Goal: Navigation & Orientation: Understand site structure

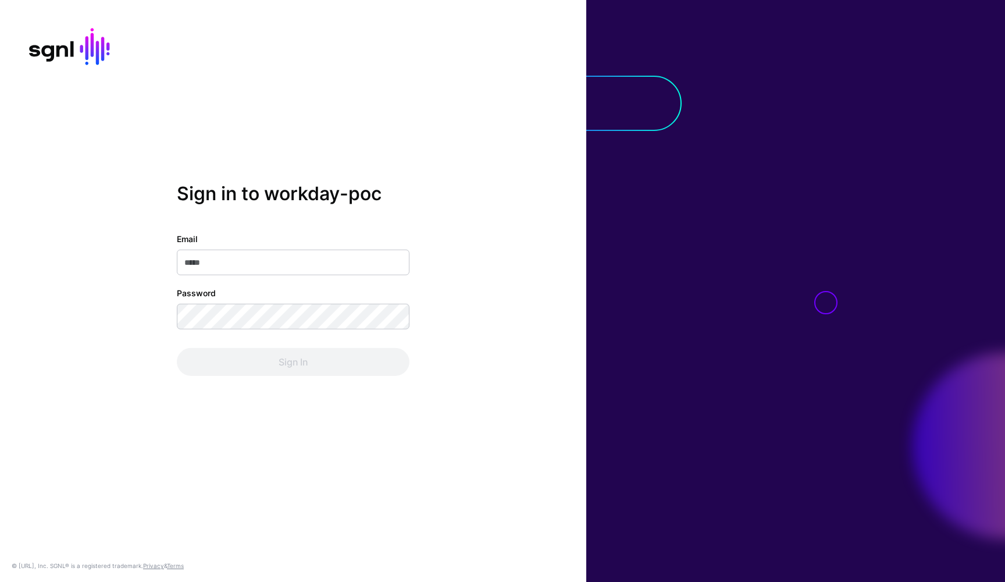
click at [368, 263] on input "Email" at bounding box center [293, 263] width 233 height 26
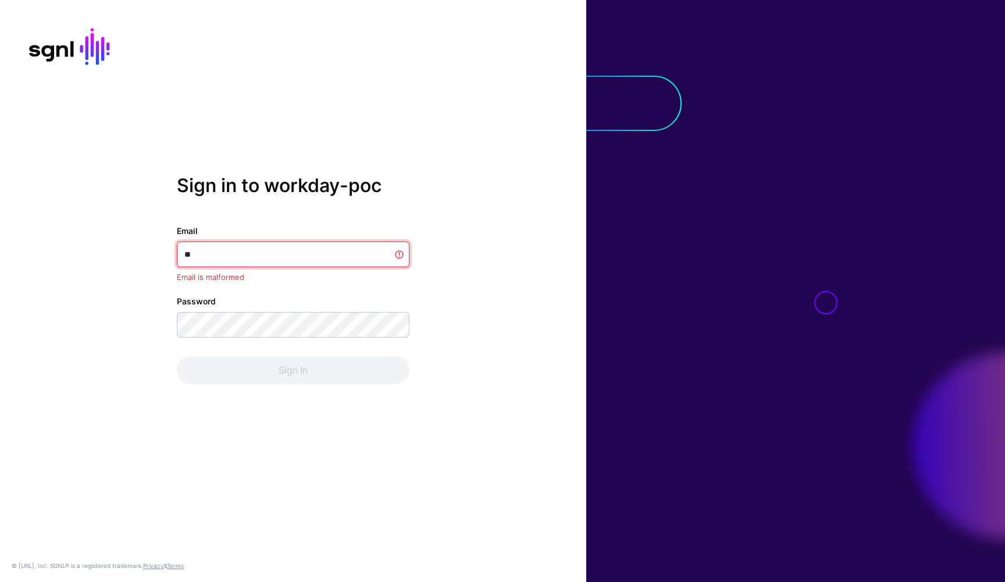
type input "*"
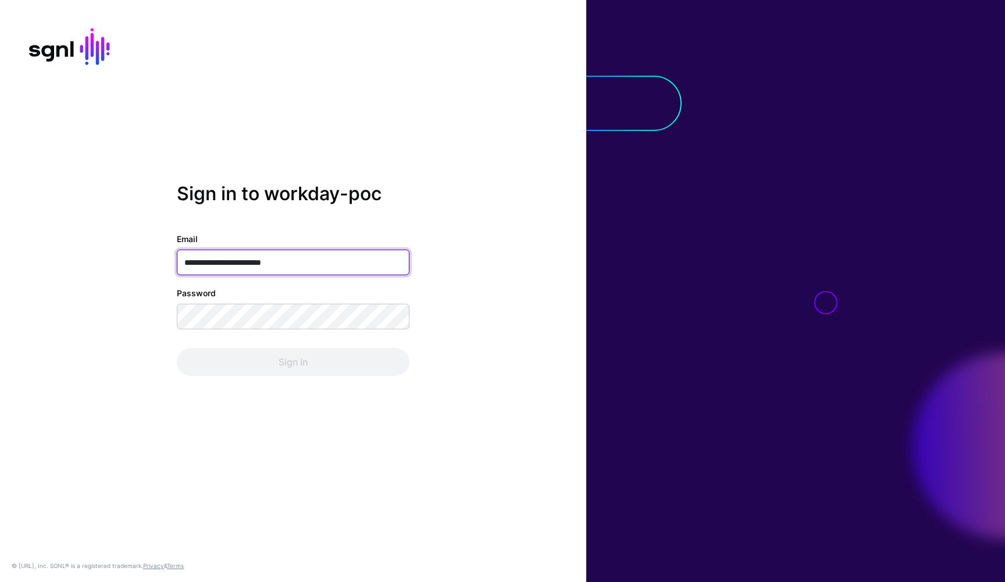
type input "**********"
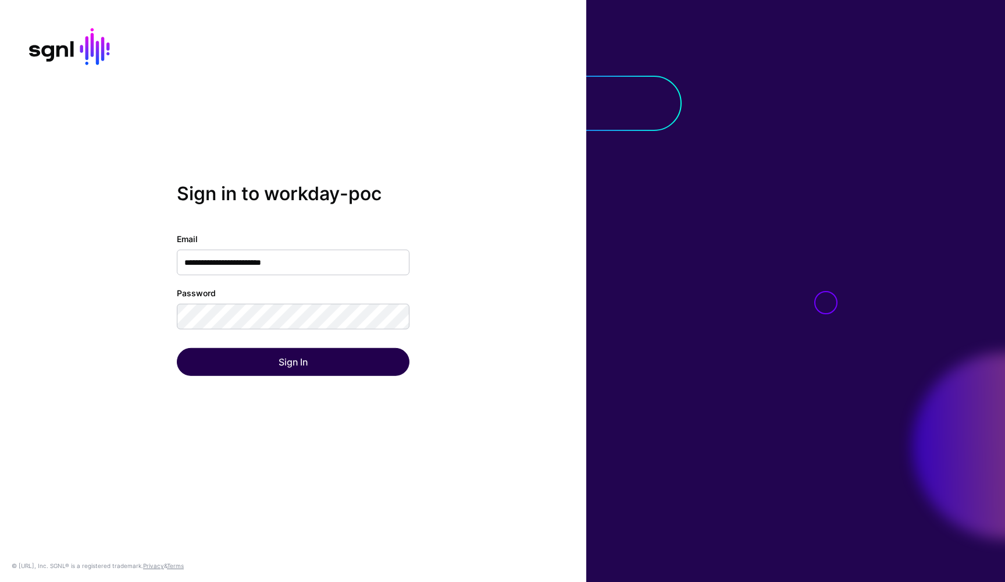
click at [306, 370] on button "Sign In" at bounding box center [293, 362] width 233 height 28
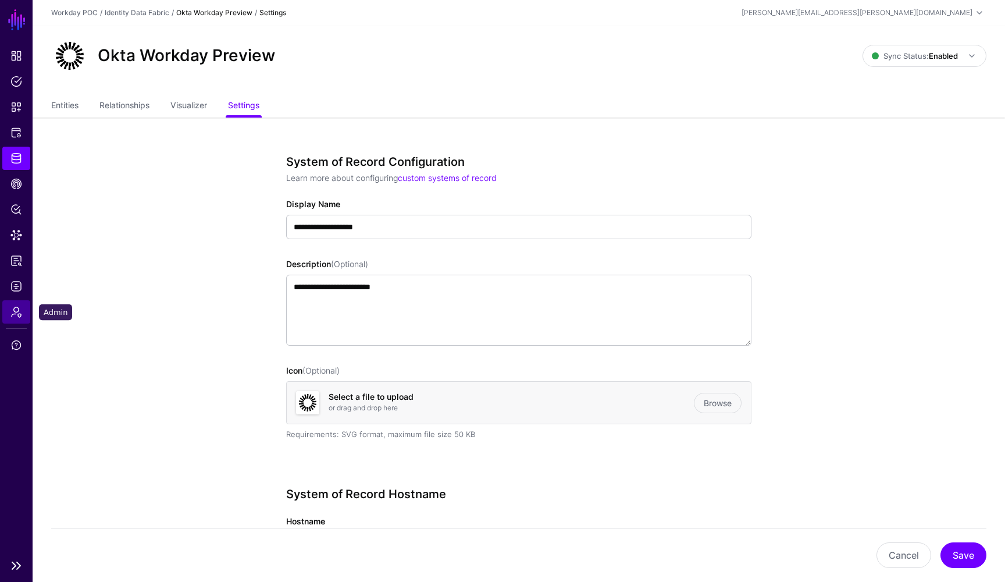
click at [17, 316] on span "Admin" at bounding box center [16, 312] width 12 height 12
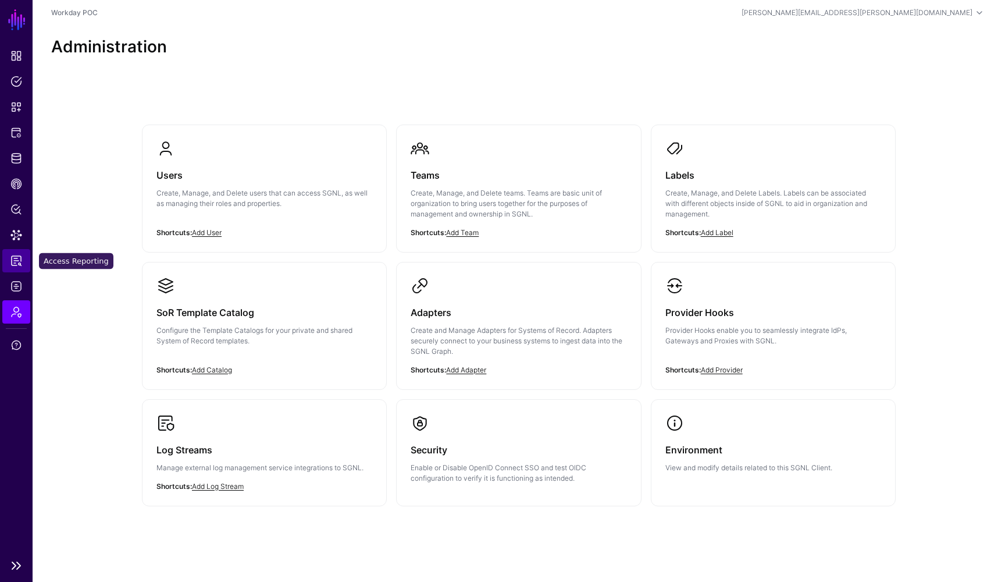
click at [14, 260] on span "Access Reporting" at bounding box center [16, 261] width 12 height 12
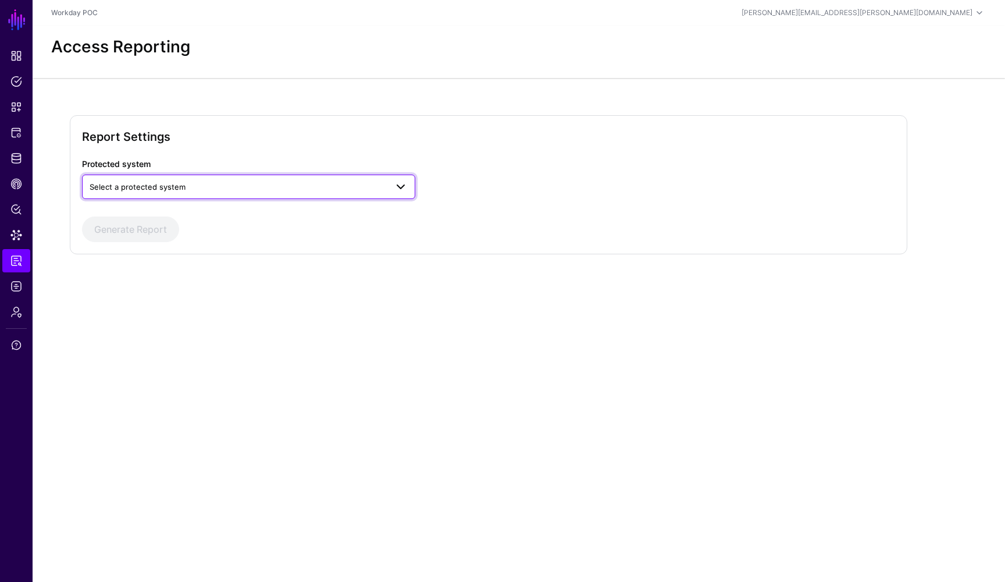
click at [256, 193] on span "Select a protected system" at bounding box center [249, 187] width 318 height 14
click at [234, 123] on div "Report Settings Protected system Select a protected system AWS General OIDC Sal…" at bounding box center [489, 184] width 838 height 139
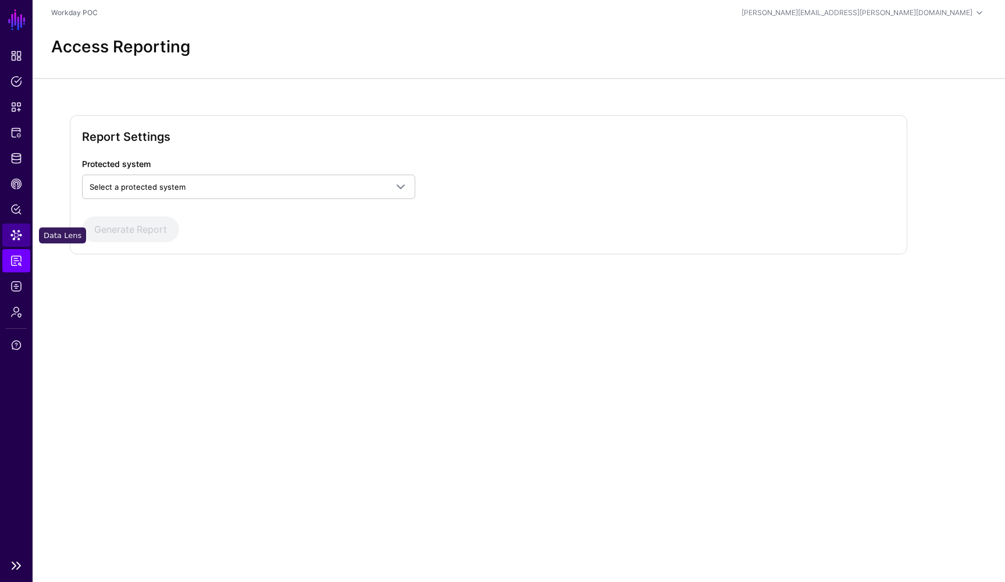
click at [17, 238] on span "Data Lens" at bounding box center [16, 235] width 12 height 12
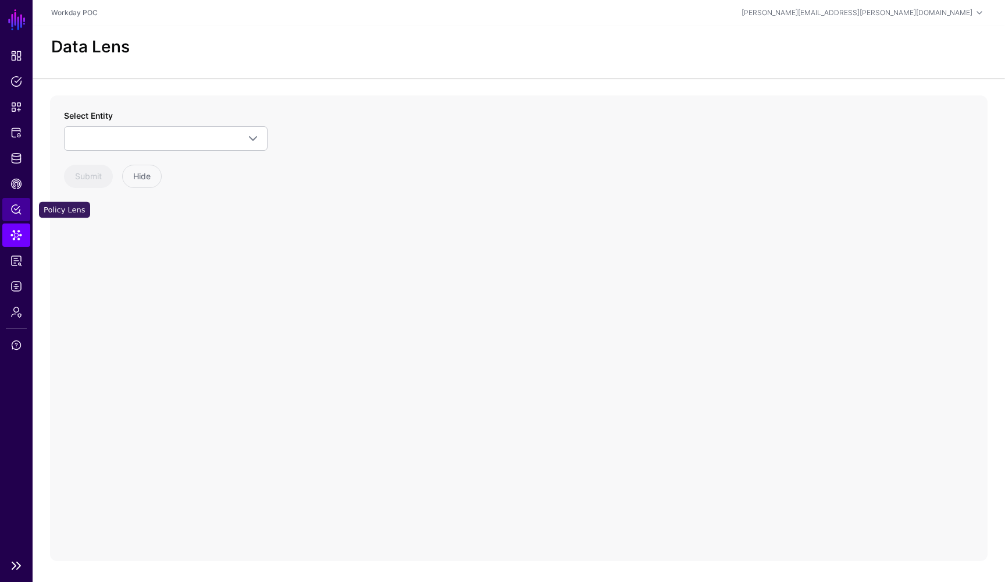
click at [15, 213] on span "Policy Lens" at bounding box center [16, 210] width 12 height 12
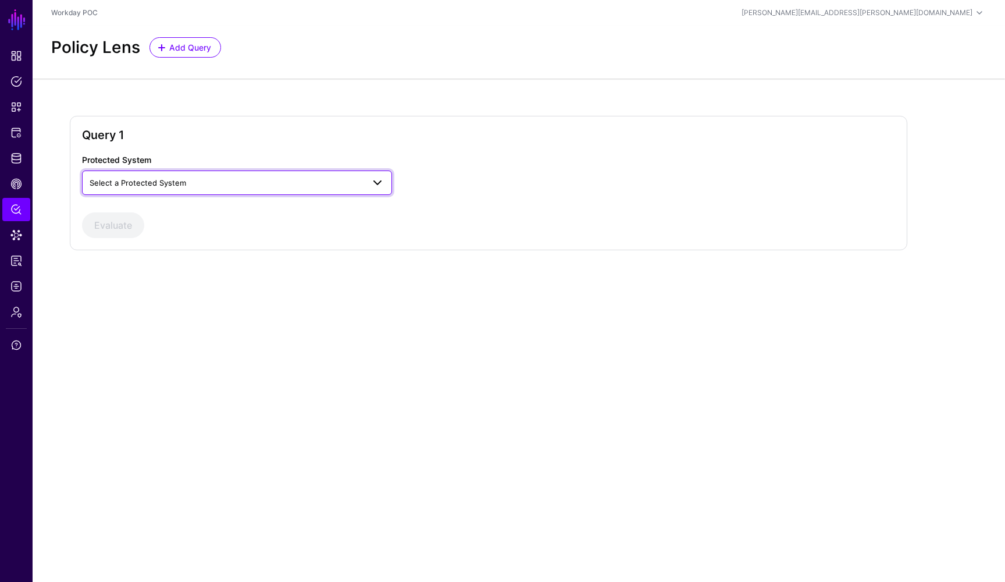
click at [275, 190] on span "Select a Protected System" at bounding box center [237, 183] width 295 height 14
click at [291, 112] on div "Query 1 Protected System Select a Protected System AWS General OIDC Salesforce …" at bounding box center [519, 192] width 972 height 227
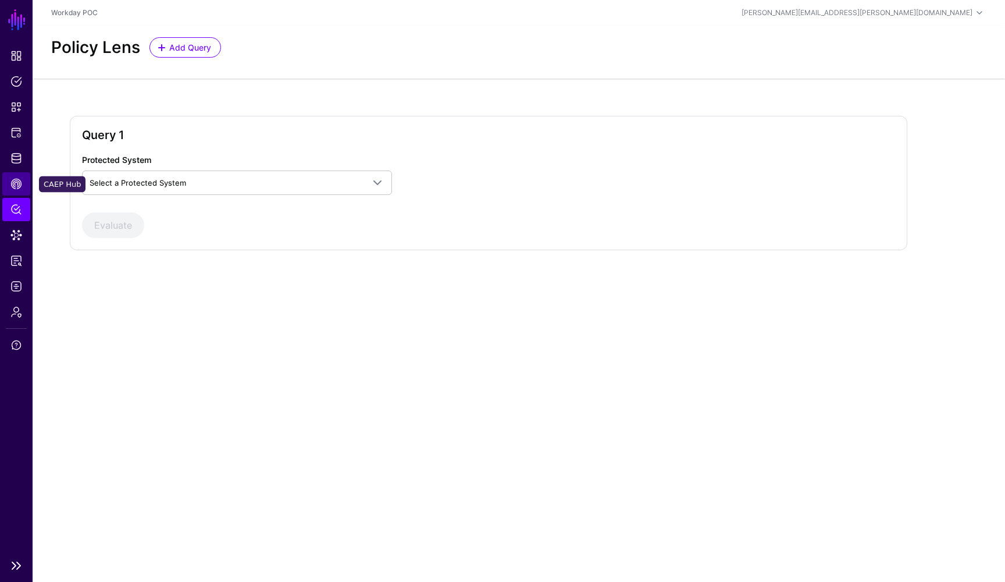
click at [20, 188] on span "CAEP Hub" at bounding box center [16, 184] width 12 height 12
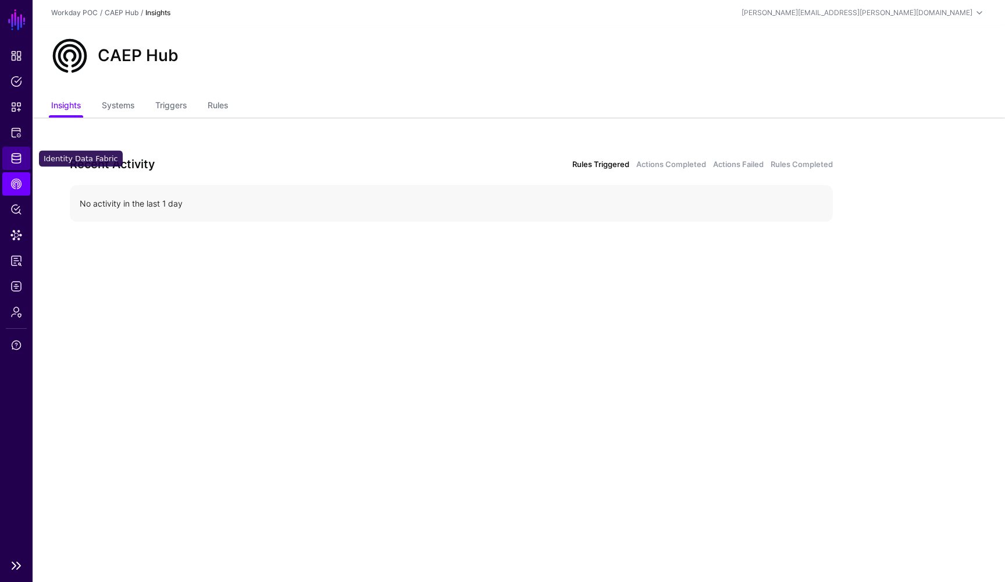
click at [13, 166] on link "Identity Data Fabric" at bounding box center [16, 158] width 28 height 23
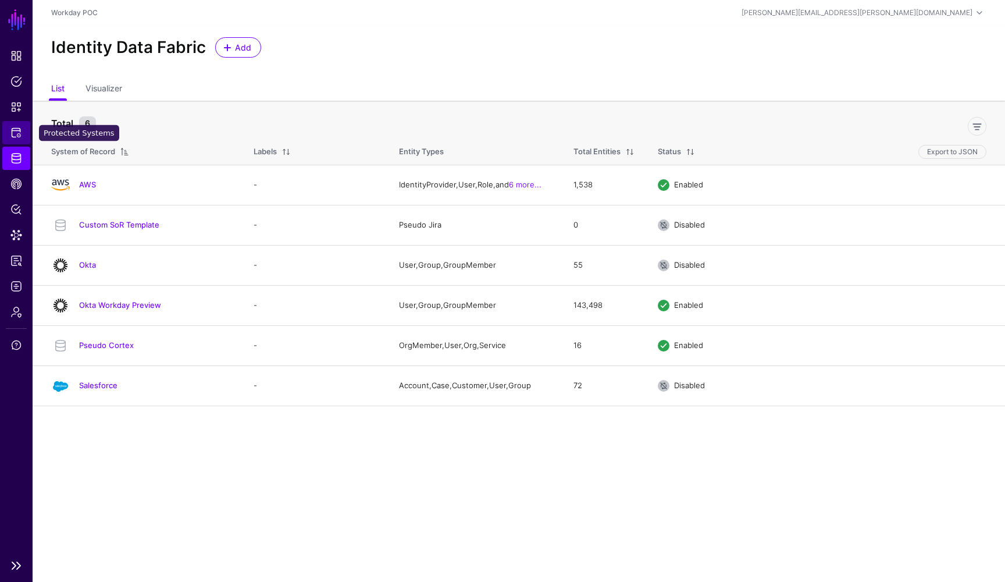
click at [16, 133] on span "Protected Systems" at bounding box center [16, 133] width 12 height 12
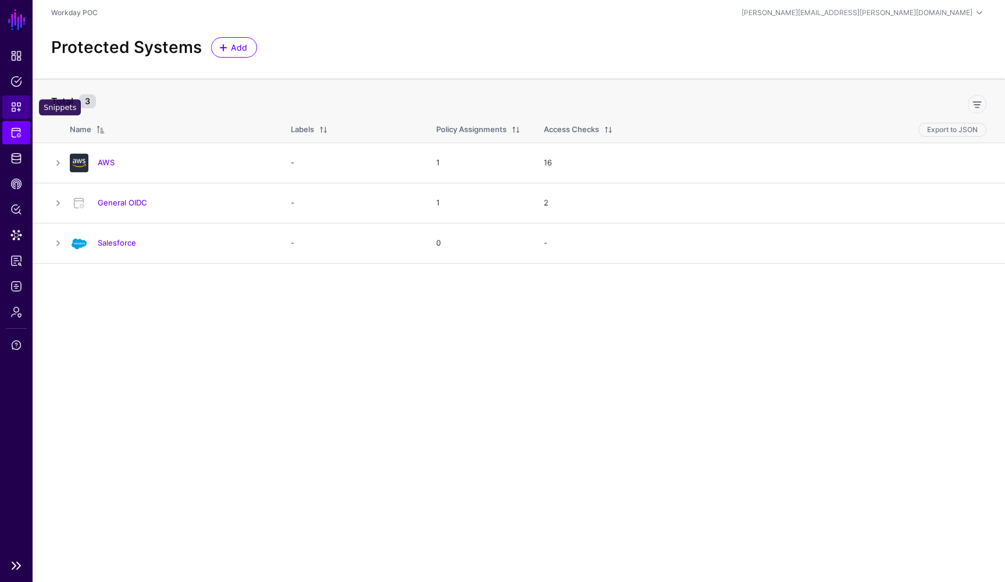
click at [18, 105] on span "Snippets" at bounding box center [16, 107] width 12 height 12
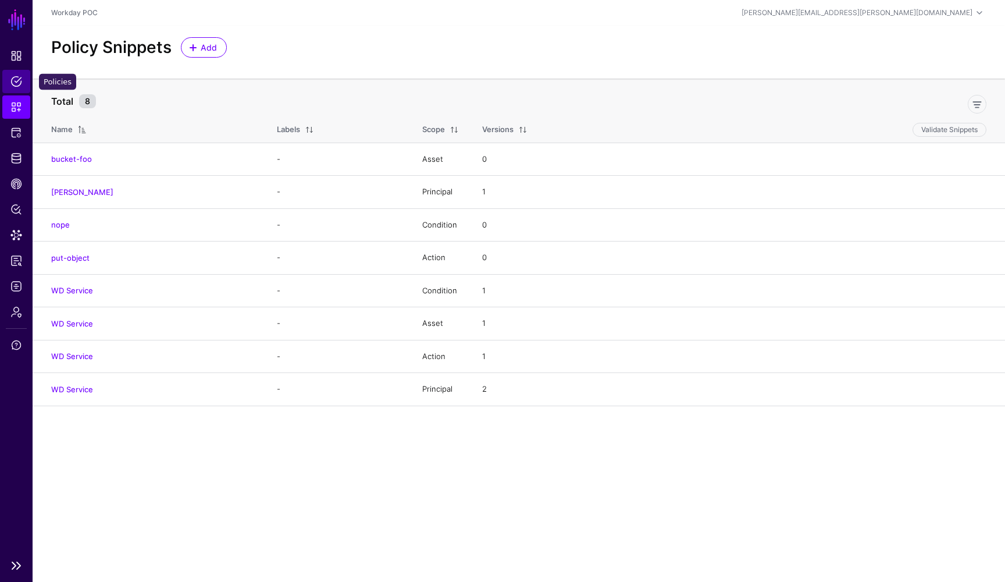
click at [18, 83] on span "Policies" at bounding box center [16, 82] width 12 height 12
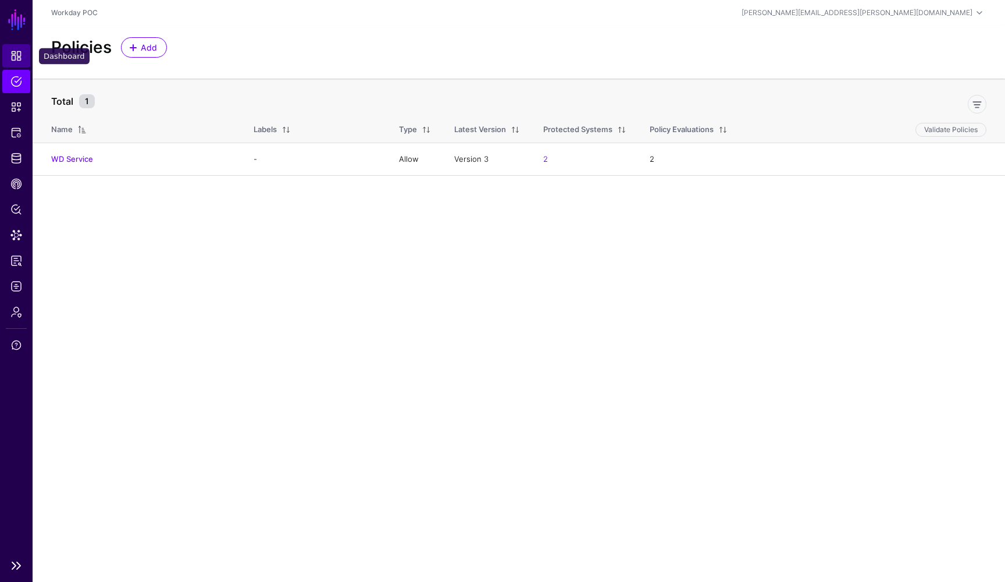
click at [19, 61] on span "Dashboard" at bounding box center [16, 56] width 12 height 12
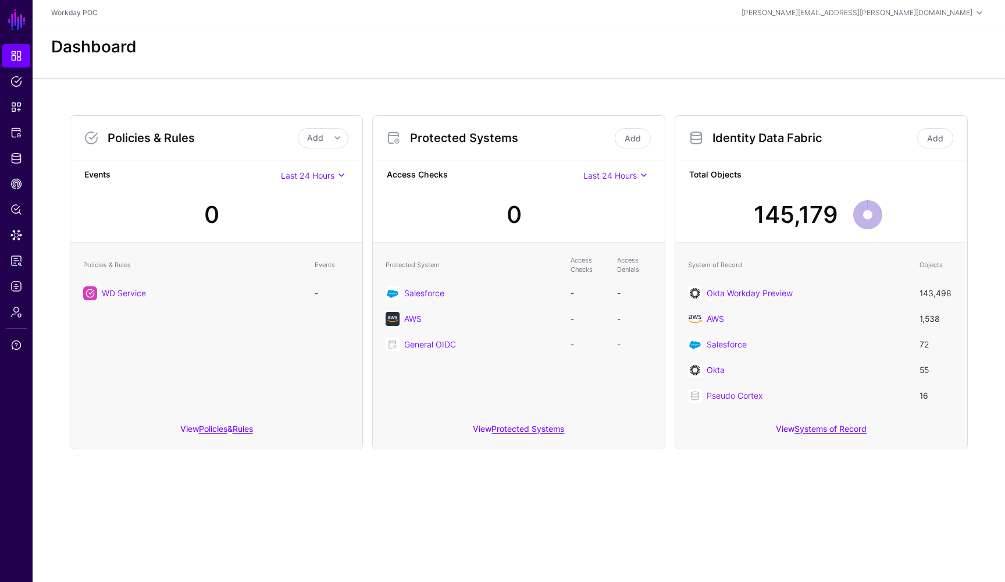
click at [802, 42] on div "Dashboard" at bounding box center [519, 47] width 945 height 20
click at [247, 432] on link "Rules" at bounding box center [243, 428] width 20 height 10
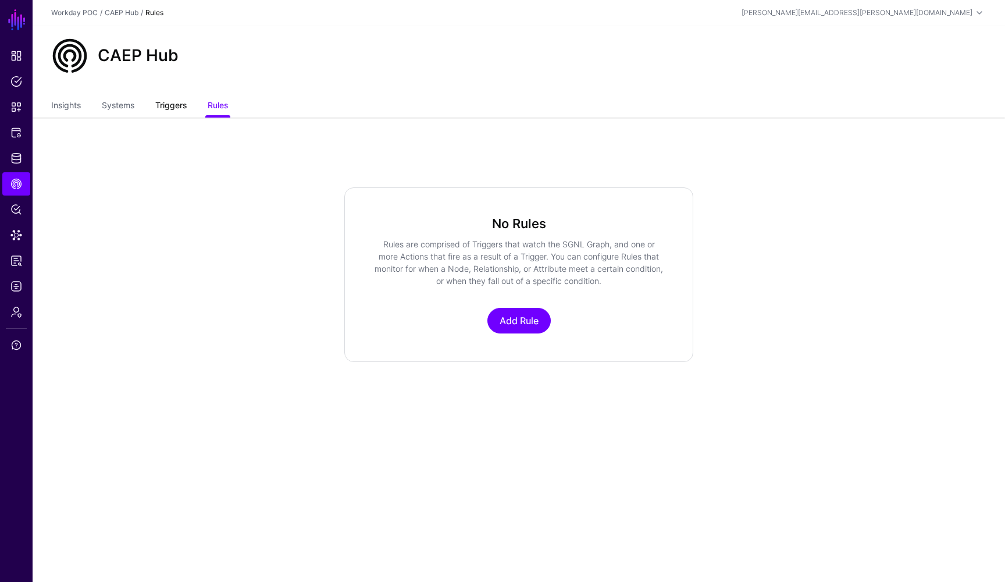
click at [168, 107] on link "Triggers" at bounding box center [170, 106] width 31 height 22
click at [104, 111] on link "Systems" at bounding box center [118, 106] width 33 height 22
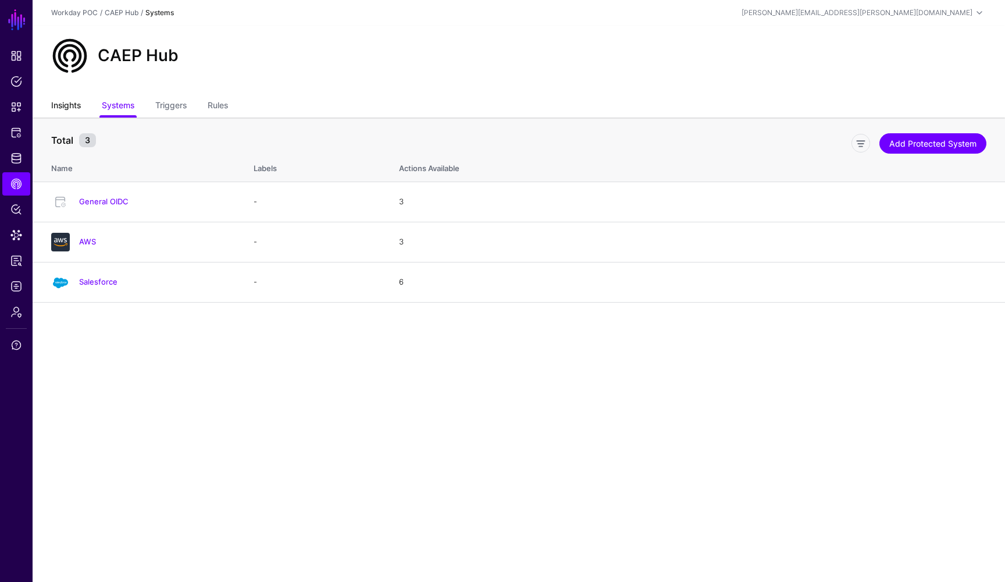
click at [69, 108] on link "Insights" at bounding box center [66, 106] width 30 height 22
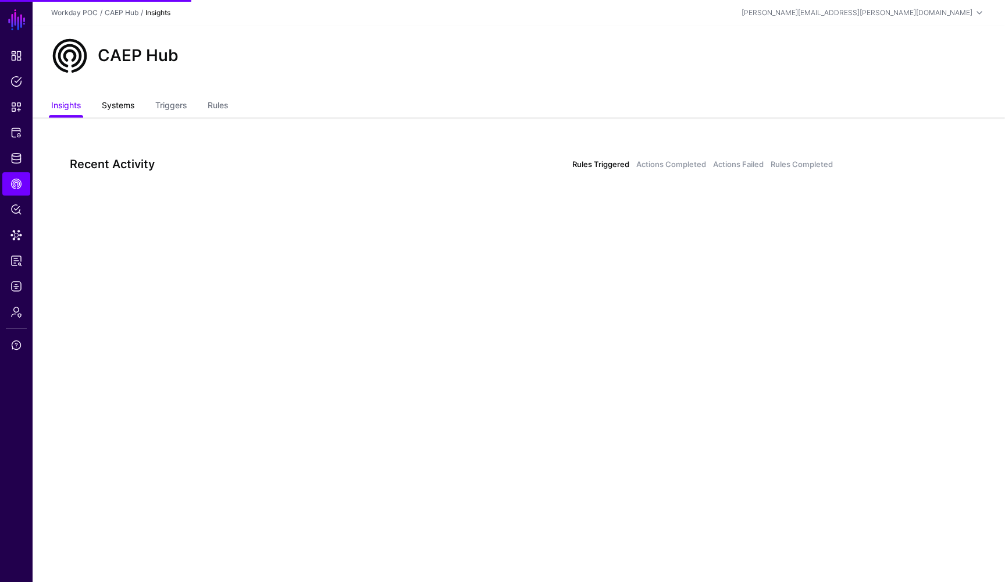
click at [117, 111] on link "Systems" at bounding box center [118, 106] width 33 height 22
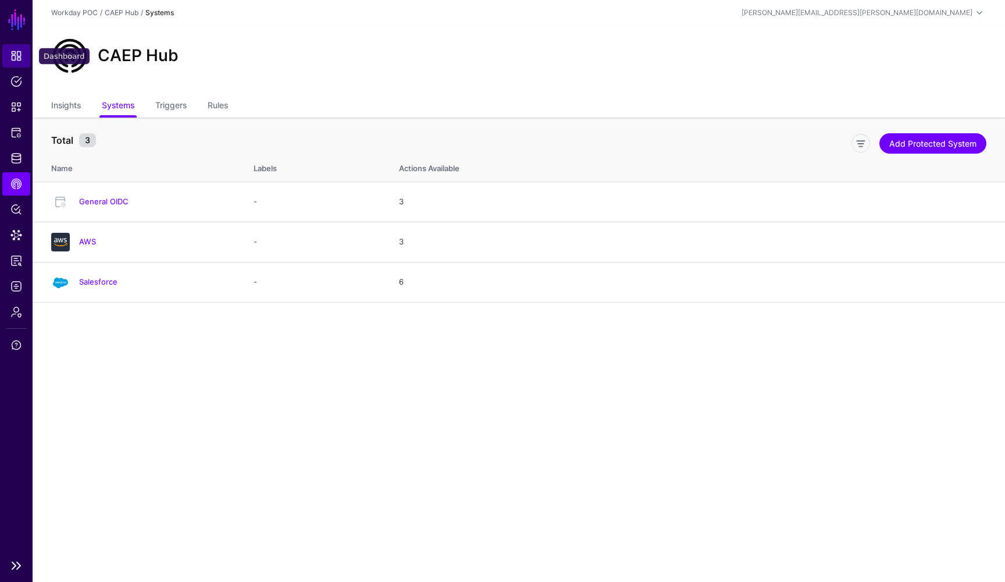
click at [11, 58] on span "Dashboard" at bounding box center [16, 56] width 12 height 12
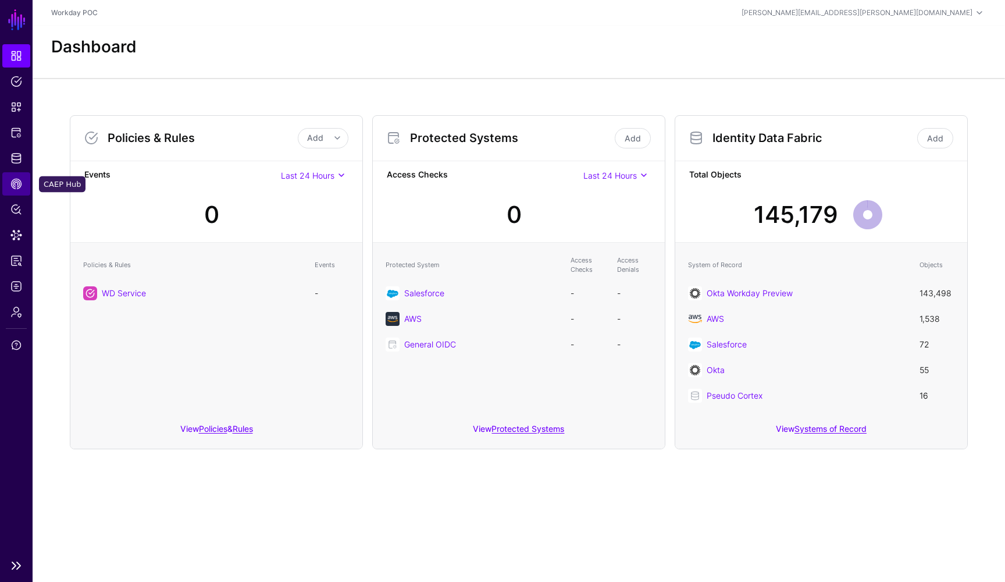
click at [19, 179] on span "CAEP Hub" at bounding box center [16, 184] width 12 height 12
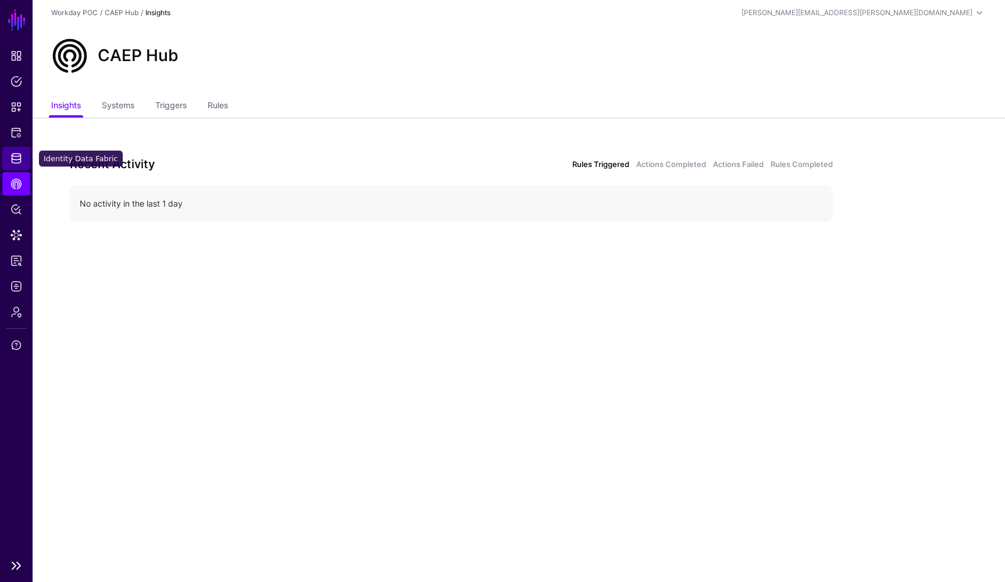
click at [16, 160] on span "Identity Data Fabric" at bounding box center [16, 158] width 12 height 12
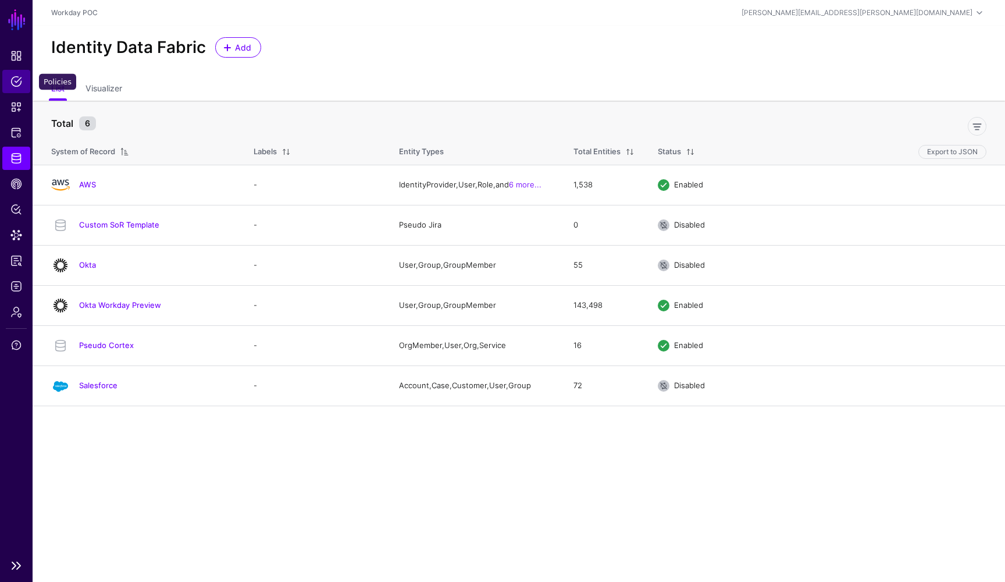
click at [17, 87] on span "Policies" at bounding box center [16, 82] width 12 height 12
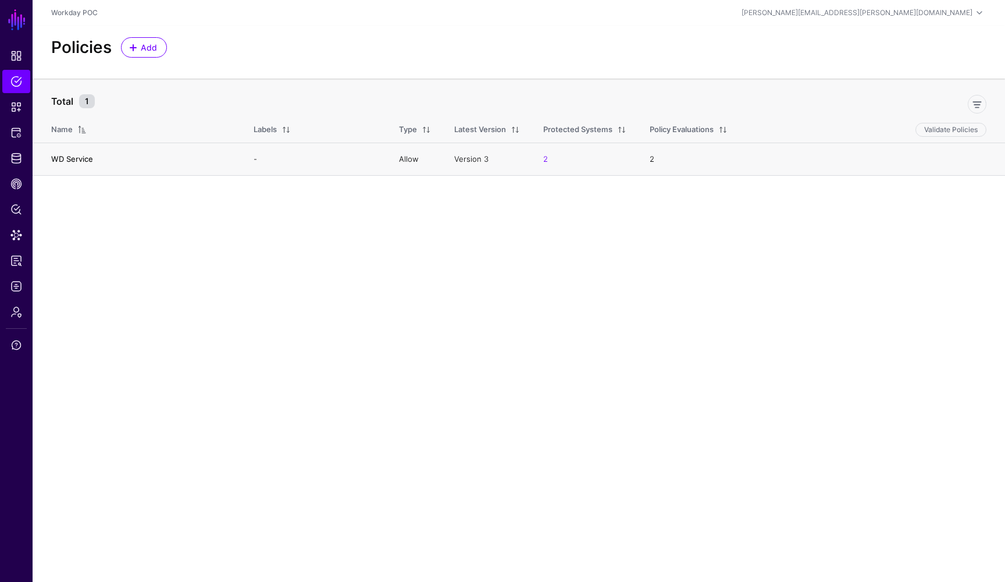
click at [77, 162] on link "WD Service" at bounding box center [72, 158] width 42 height 9
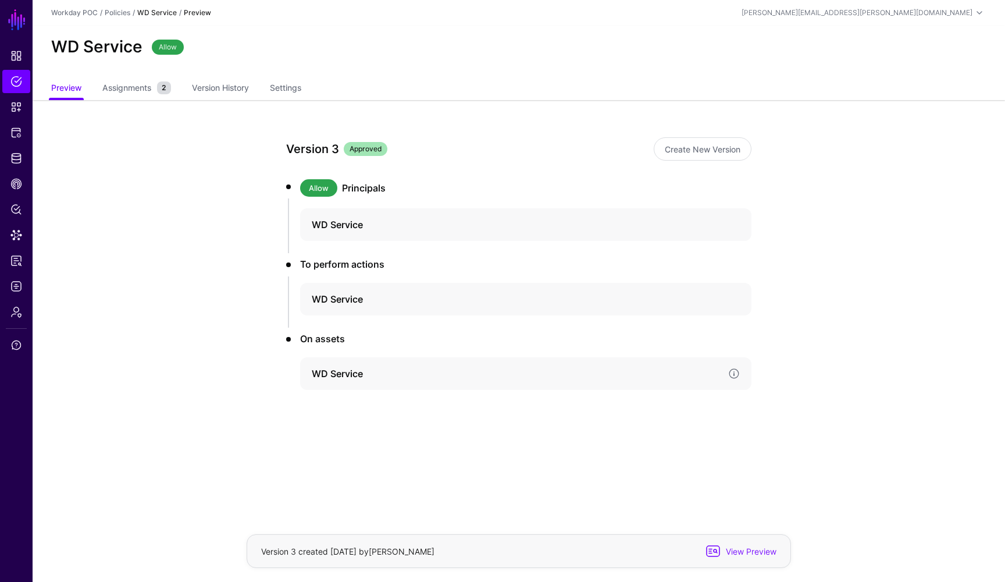
click at [357, 373] on h4 "WD Service" at bounding box center [515, 373] width 407 height 14
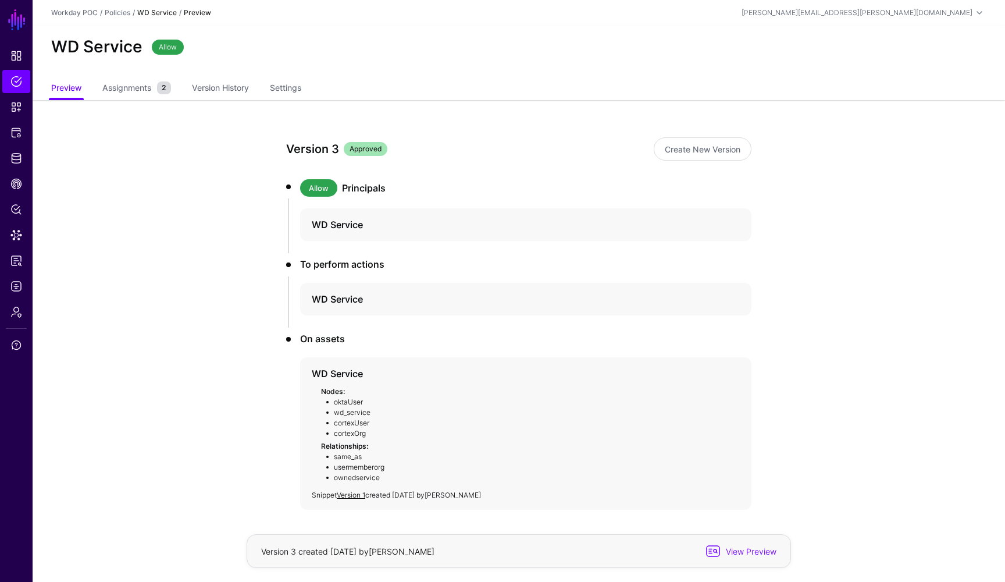
click at [176, 458] on app-policies-v2-item-preview "Version 3 Approved Create New Version Allow Principals WD Service To perform ac…" at bounding box center [519, 364] width 972 height 529
click at [15, 54] on span "Dashboard" at bounding box center [16, 56] width 12 height 12
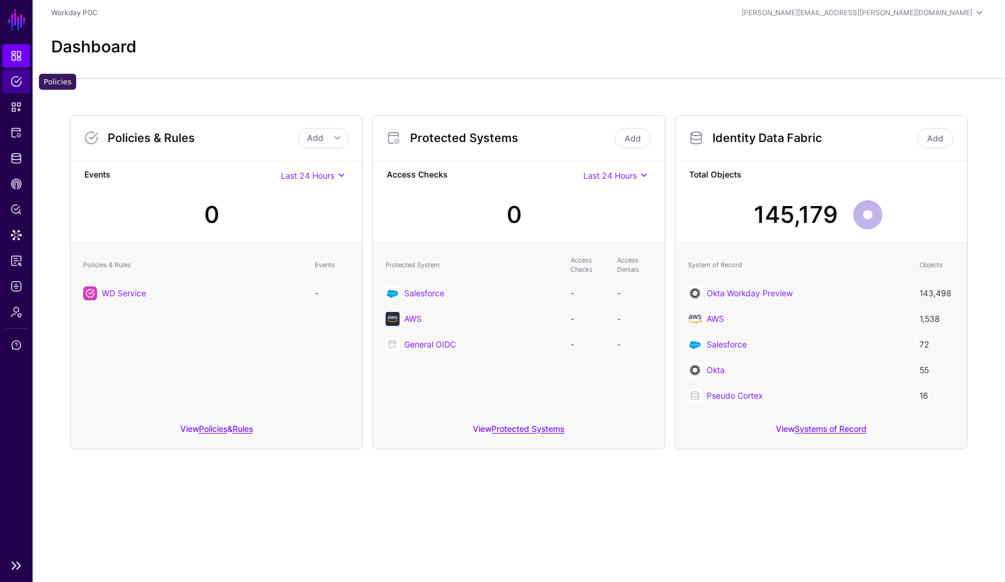
click at [18, 87] on span "Policies" at bounding box center [16, 82] width 12 height 12
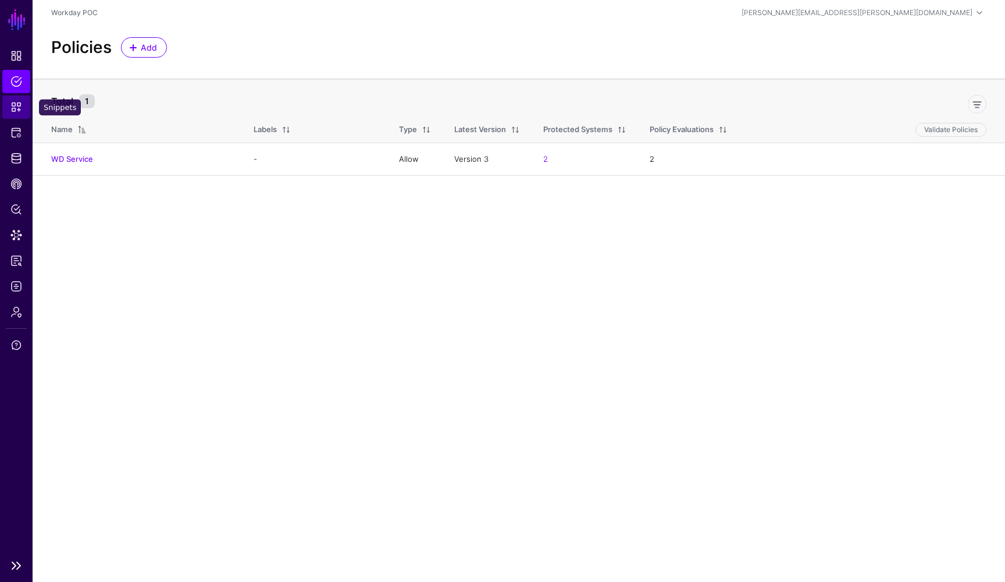
click at [19, 108] on span "Snippets" at bounding box center [16, 107] width 12 height 12
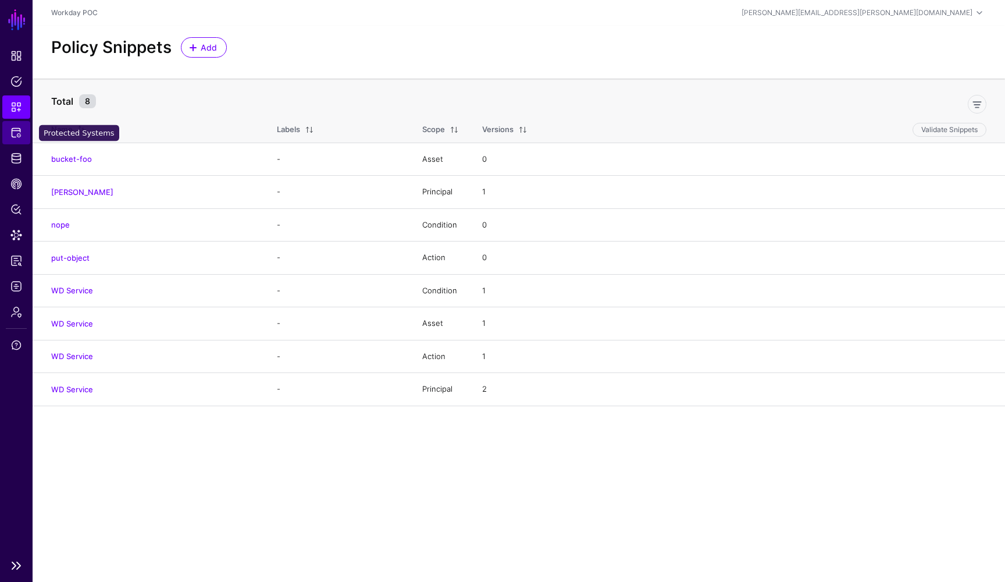
click at [19, 134] on span "Protected Systems" at bounding box center [16, 133] width 12 height 12
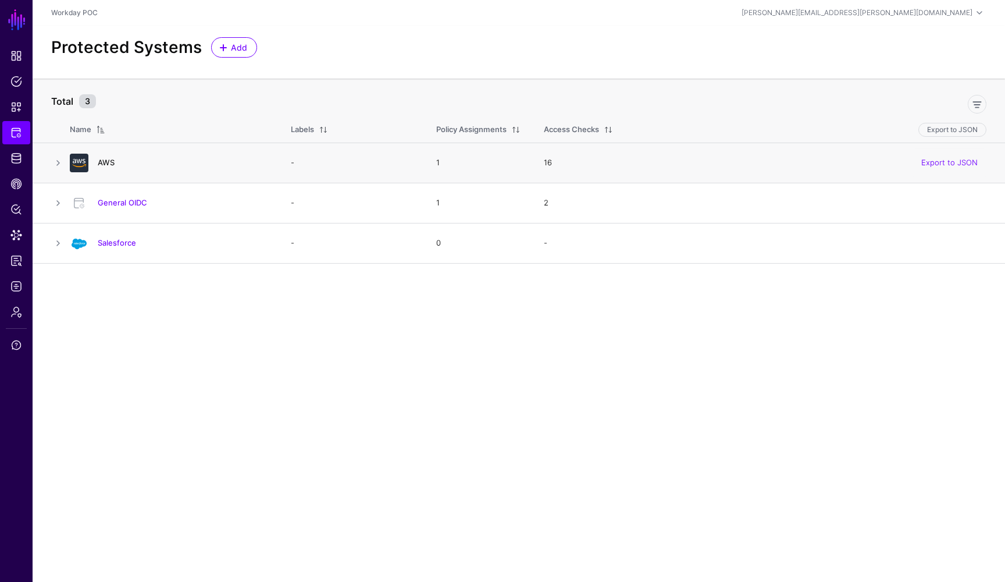
click at [105, 163] on link "AWS" at bounding box center [106, 162] width 17 height 9
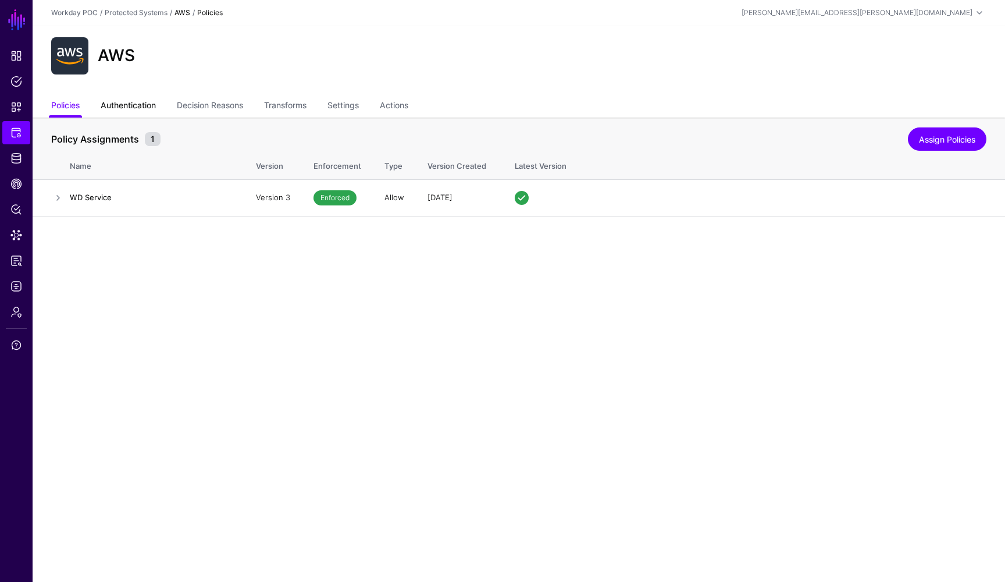
click at [154, 109] on link "Authentication" at bounding box center [128, 106] width 55 height 22
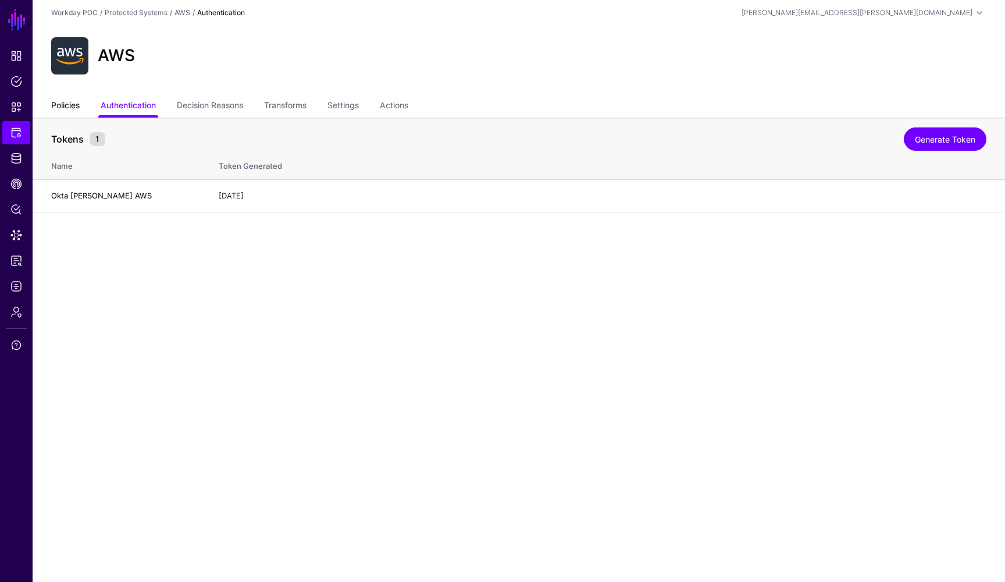
click at [75, 107] on link "Policies" at bounding box center [65, 106] width 28 height 22
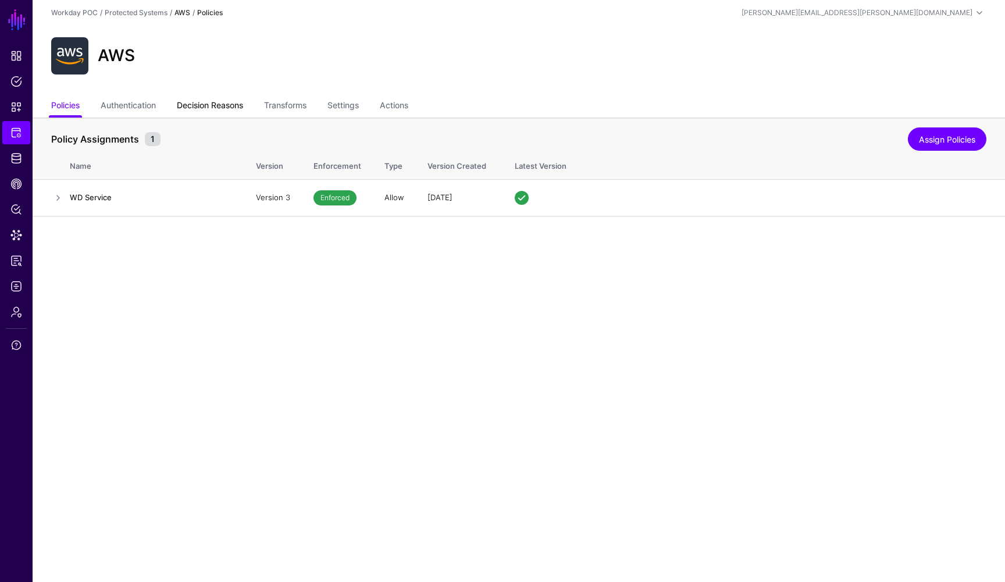
click at [224, 110] on link "Decision Reasons" at bounding box center [210, 106] width 66 height 22
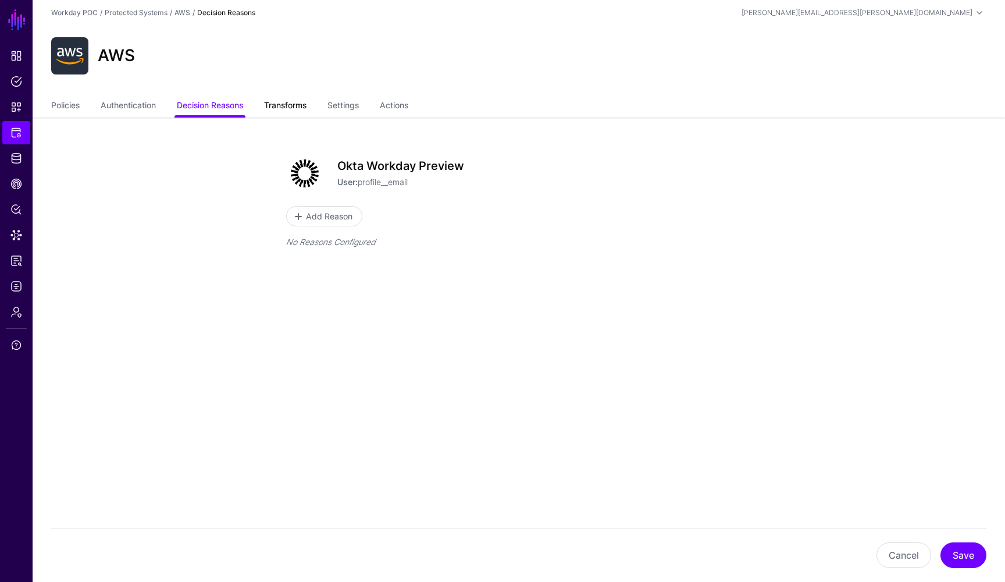
click at [304, 105] on link "Transforms" at bounding box center [285, 106] width 42 height 22
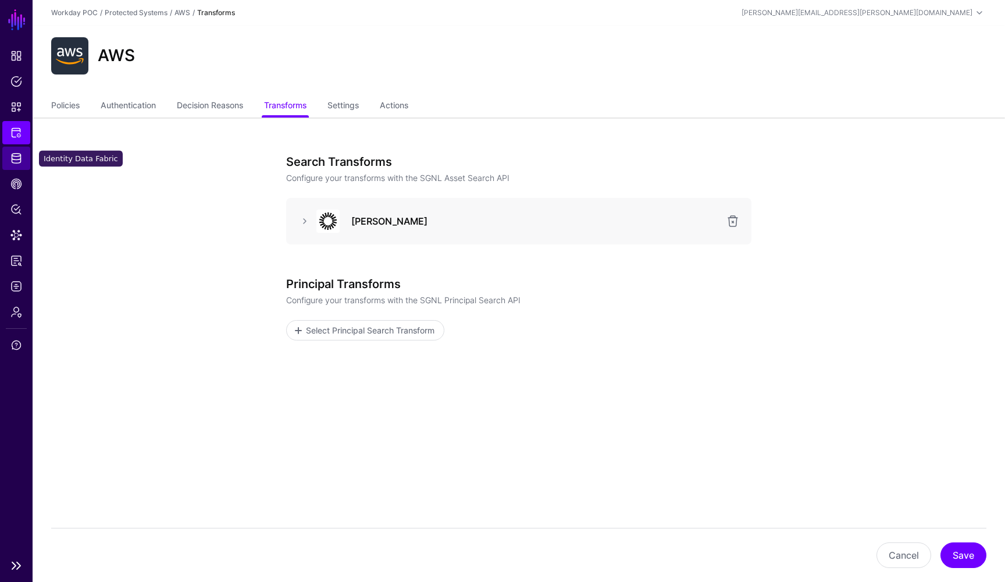
click at [20, 162] on span "Identity Data Fabric" at bounding box center [16, 158] width 12 height 12
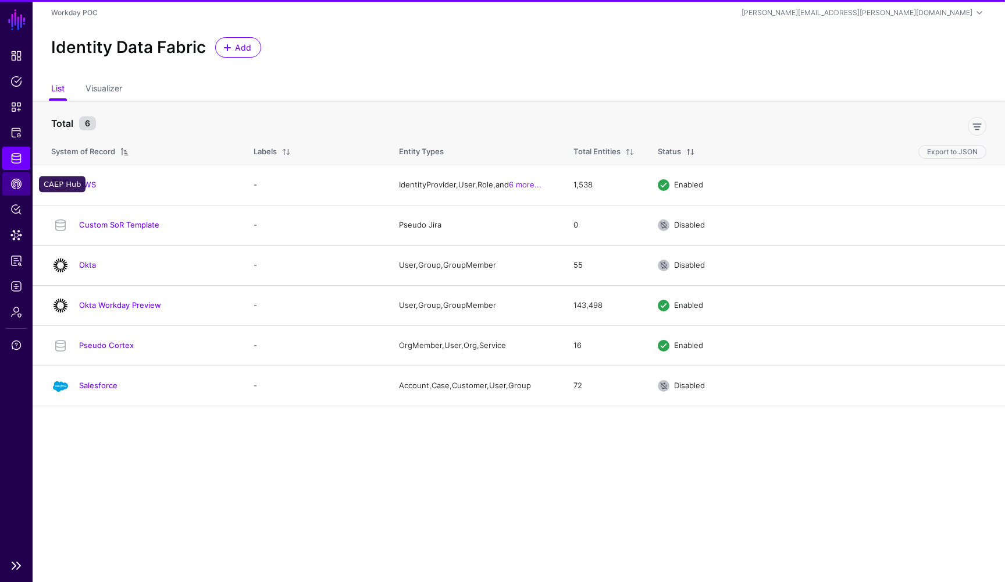
click at [17, 186] on span "CAEP Hub" at bounding box center [16, 184] width 12 height 12
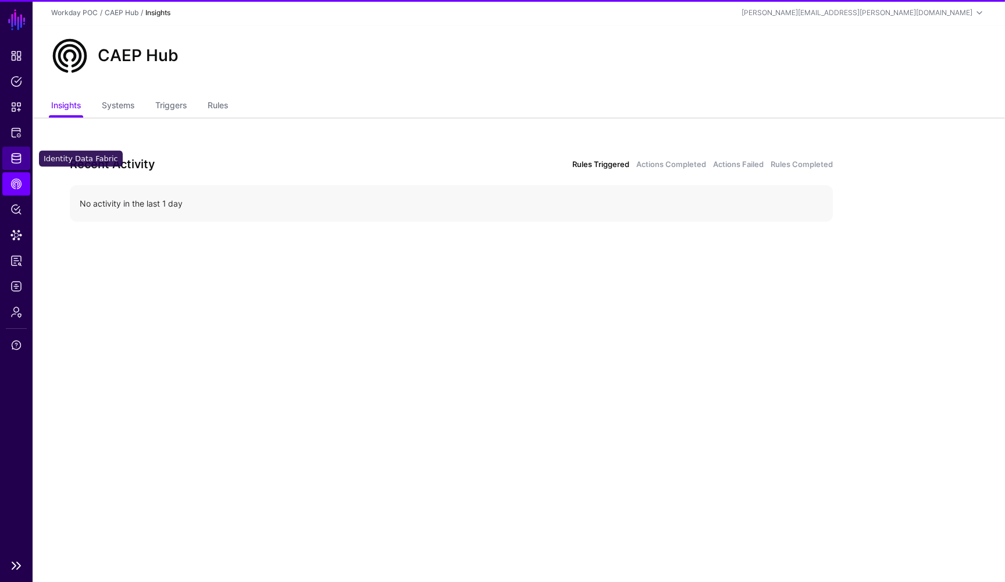
click at [17, 160] on span "Identity Data Fabric" at bounding box center [16, 158] width 12 height 12
